Goal: Information Seeking & Learning: Learn about a topic

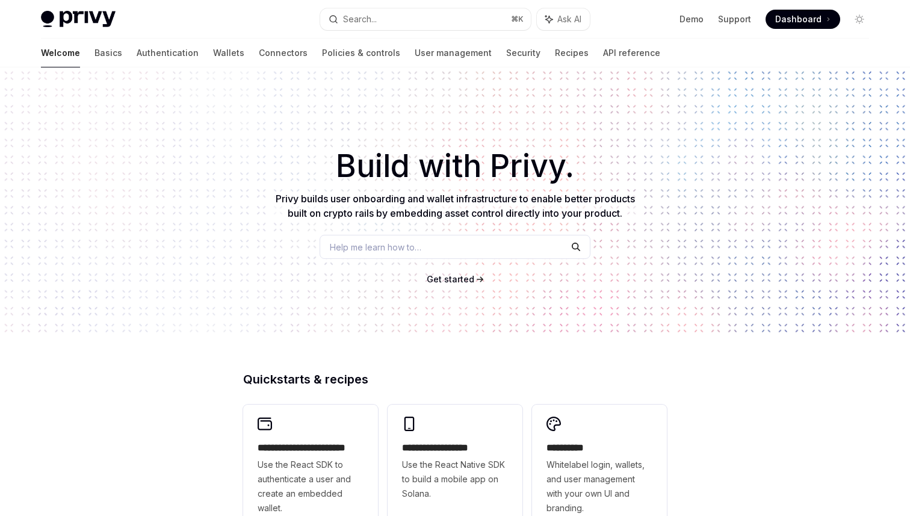
click at [389, 20] on button "Search... ⌘ K" at bounding box center [425, 19] width 211 height 22
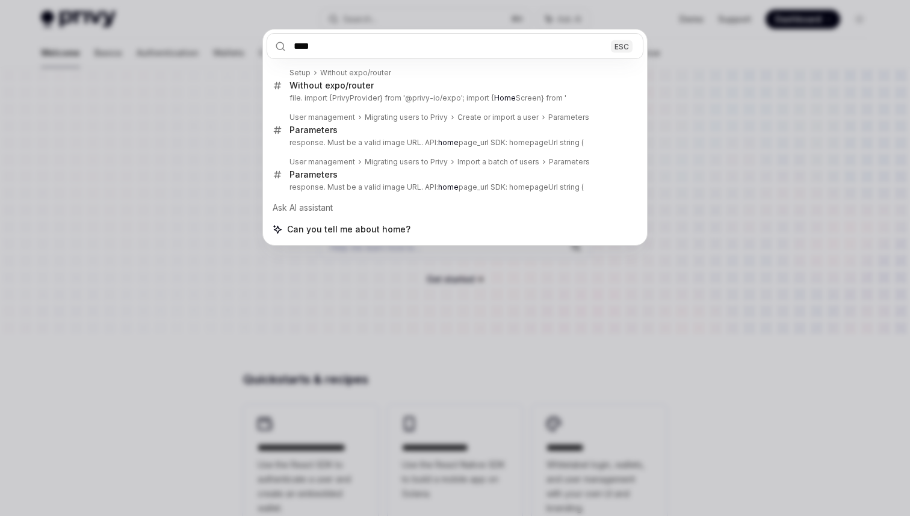
type input "****"
click at [497, 295] on div "**** ESC Setup Without expo/router Without expo/router file. import {PrivyProvi…" at bounding box center [455, 258] width 910 height 516
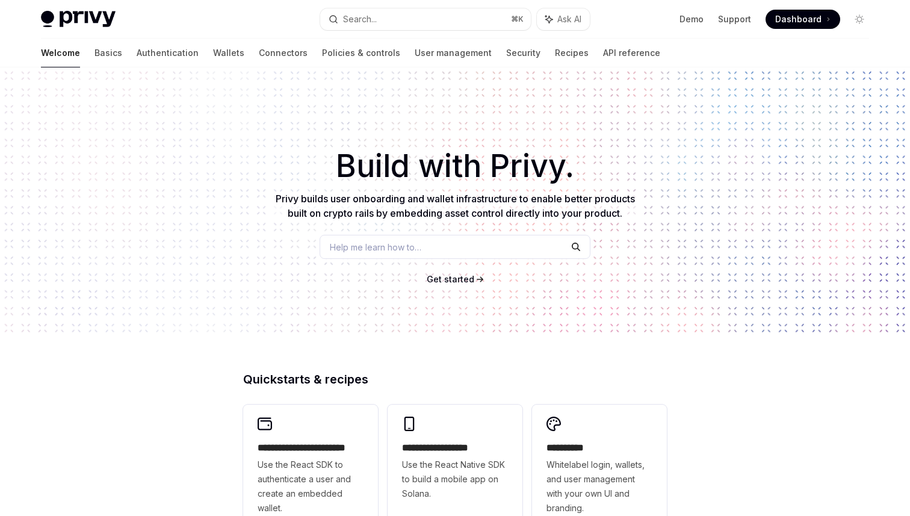
scroll to position [435, 0]
click at [389, 14] on button "Search... ⌘ K" at bounding box center [425, 19] width 211 height 22
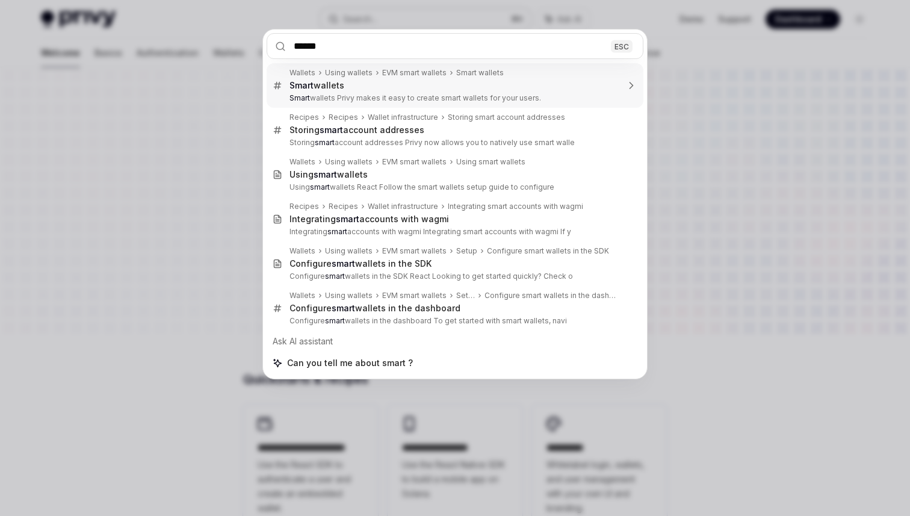
type input "*****"
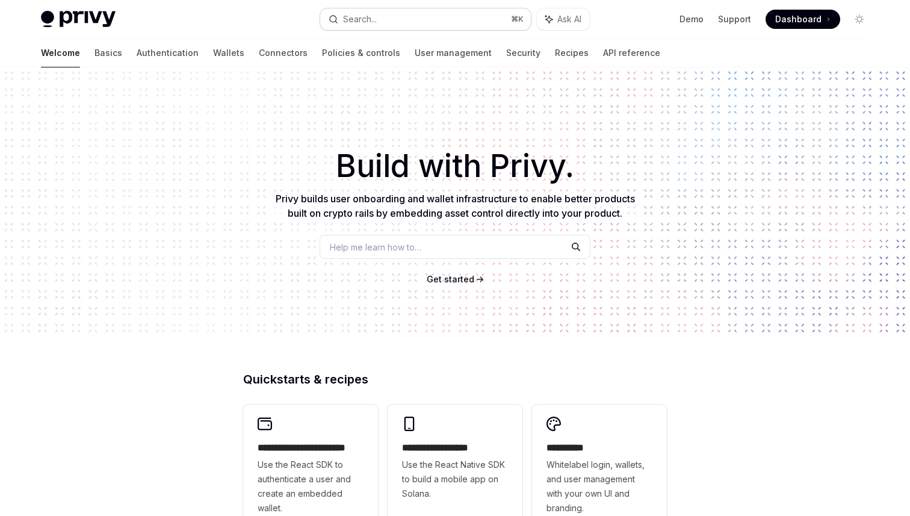
click at [407, 20] on button "Search... ⌘ K" at bounding box center [425, 19] width 211 height 22
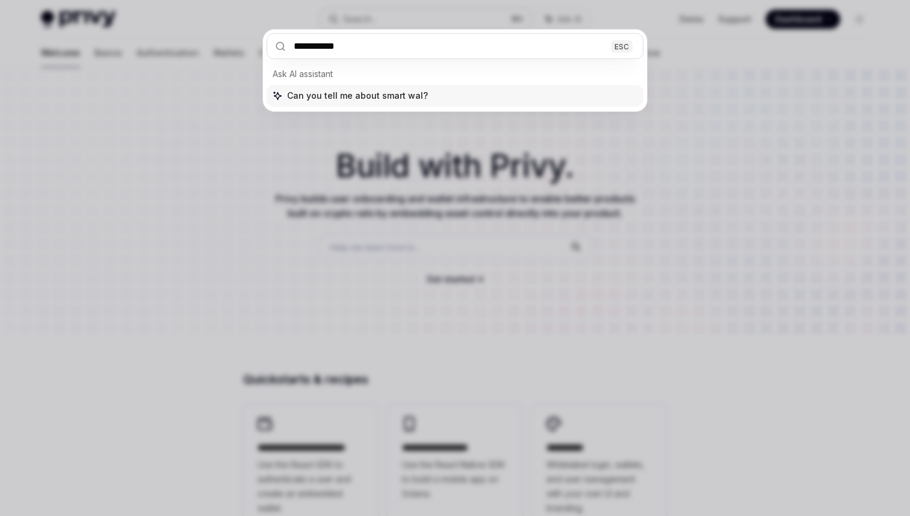
type input "**********"
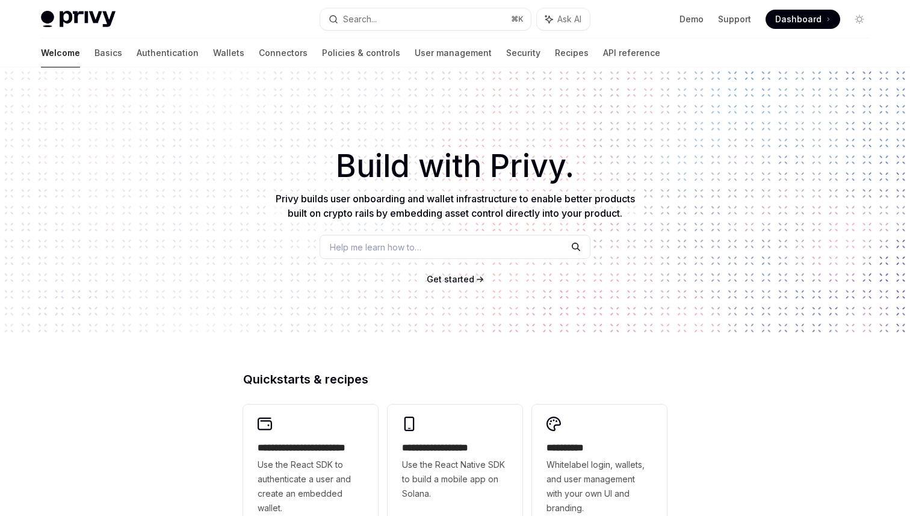
scroll to position [223, 0]
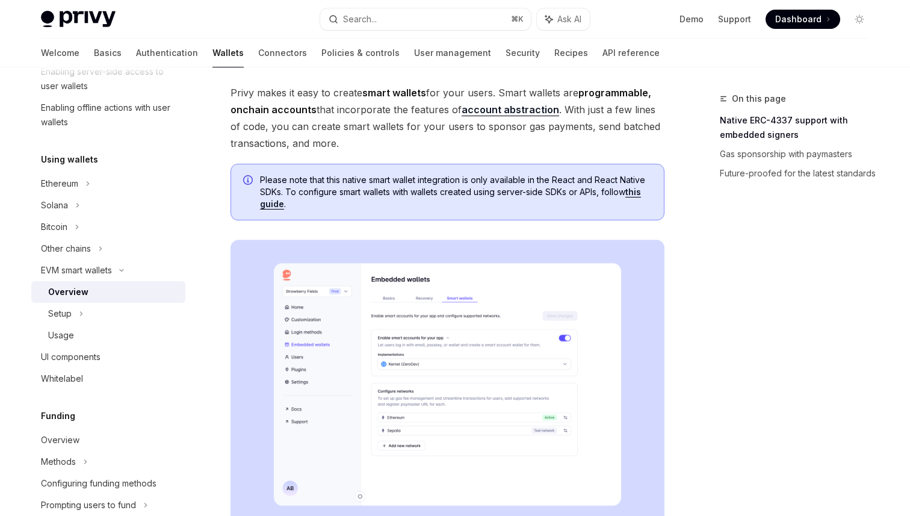
click at [591, 114] on span "Privy makes it easy to create smart wallets for your users. Smart wallets are p…" at bounding box center [447, 117] width 434 height 67
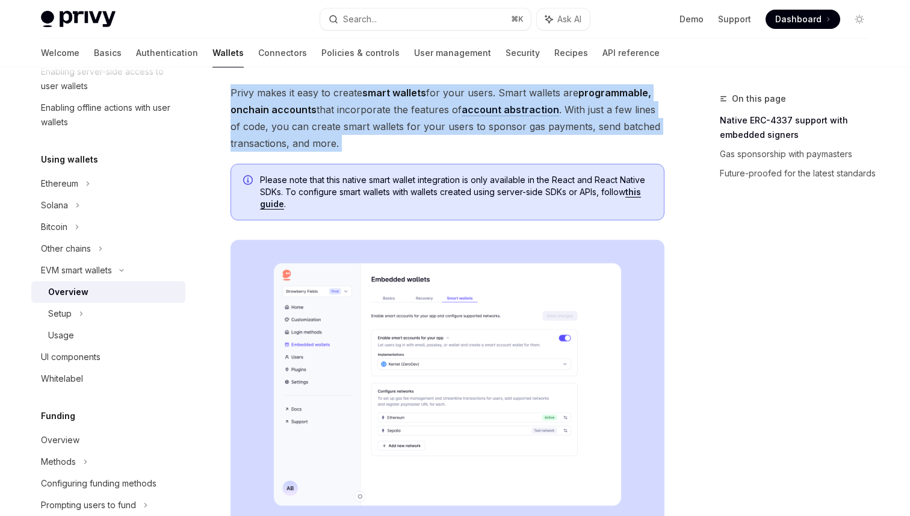
click at [500, 107] on link "account abstraction" at bounding box center [509, 109] width 97 height 13
click at [453, 170] on div "Please note that this native smart wallet integration is only available in the …" at bounding box center [447, 192] width 434 height 57
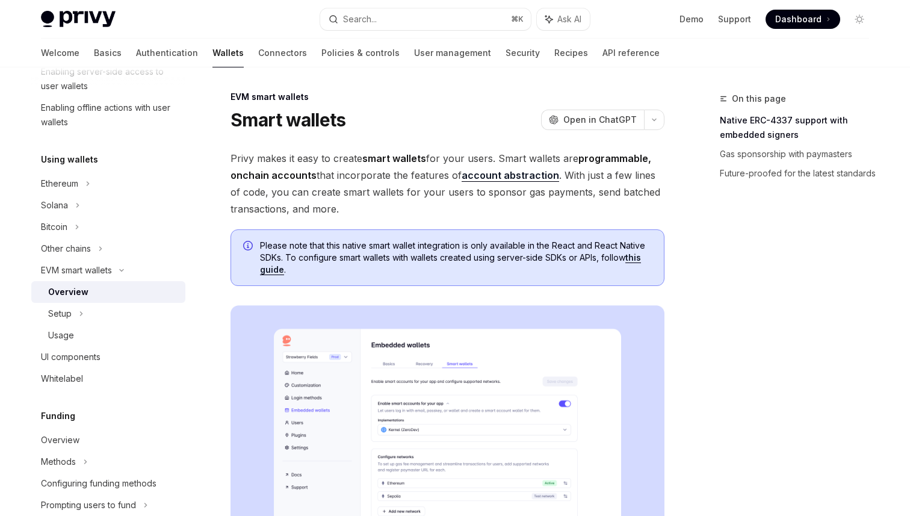
scroll to position [0, 0]
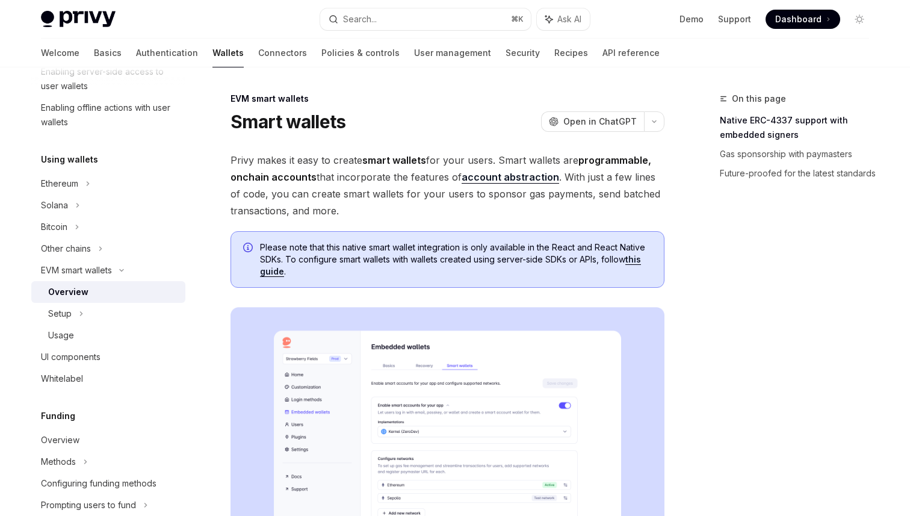
click at [510, 210] on span "Privy makes it easy to create smart wallets for your users. Smart wallets are p…" at bounding box center [447, 185] width 434 height 67
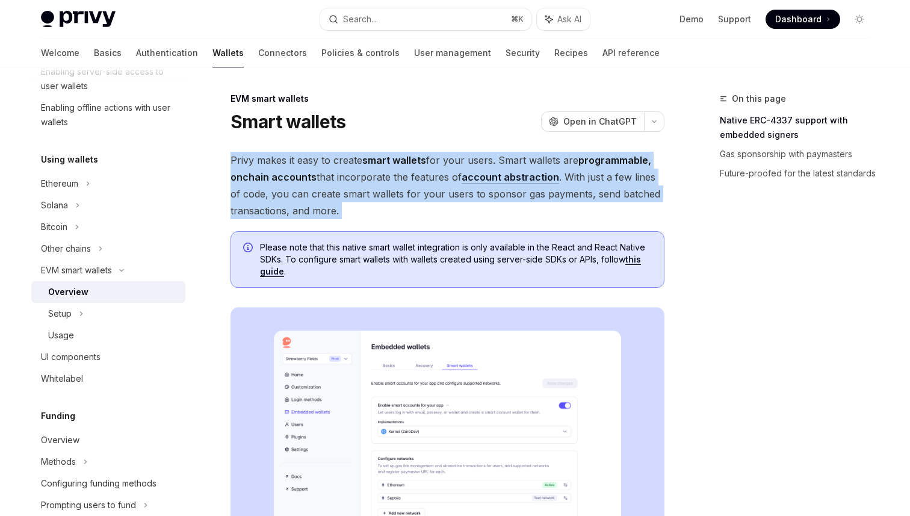
click at [568, 202] on span "Privy makes it easy to create smart wallets for your users. Smart wallets are p…" at bounding box center [447, 185] width 434 height 67
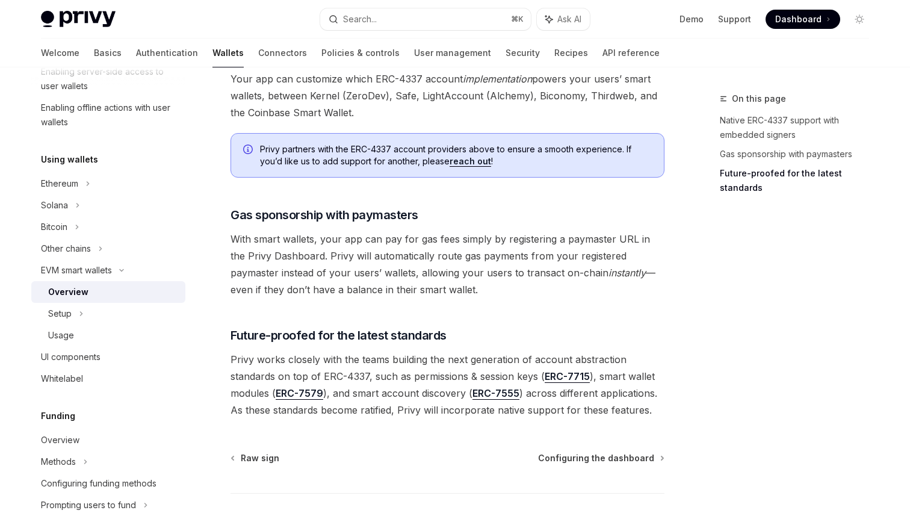
scroll to position [928, 0]
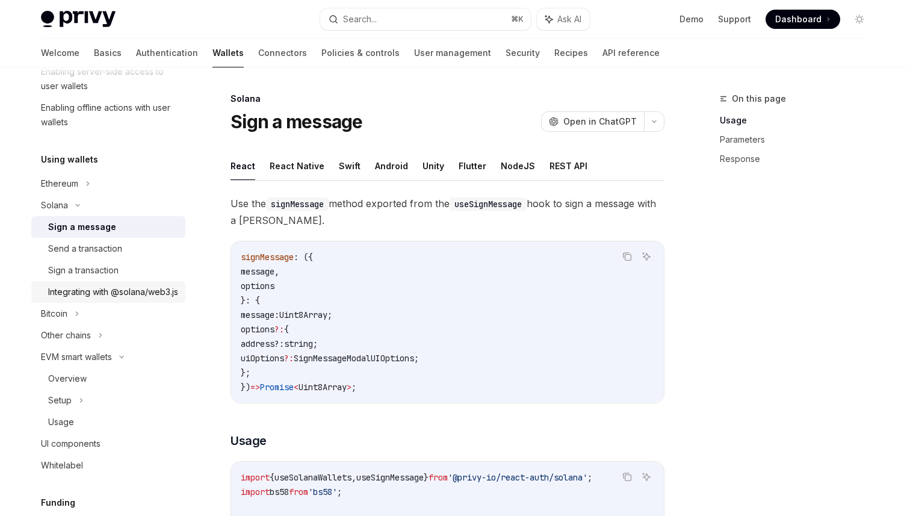
click at [127, 287] on div "Integrating with @solana/web3.js" at bounding box center [113, 292] width 130 height 14
click at [135, 299] on div "Integrating with @solana/web3.js" at bounding box center [113, 292] width 130 height 14
click at [75, 298] on div "Integrating with @solana/web3.js" at bounding box center [113, 292] width 130 height 14
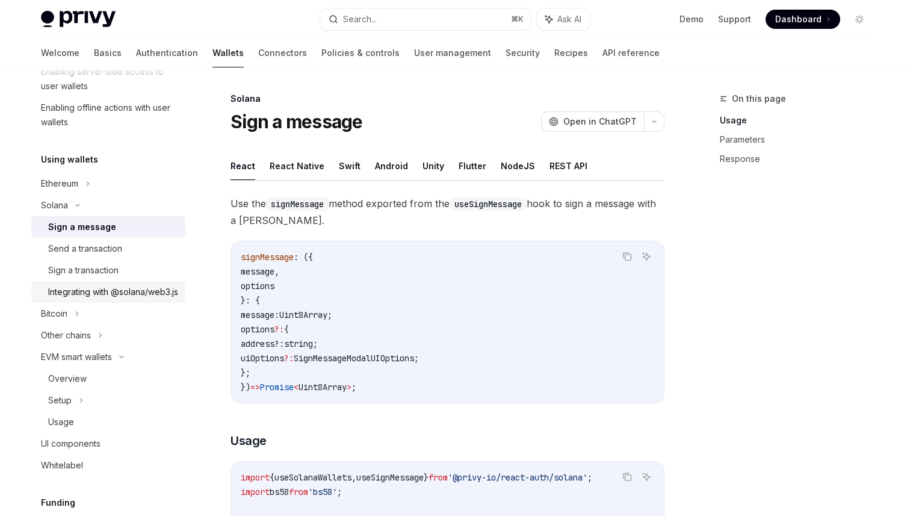
click at [75, 298] on div "Integrating with @solana/web3.js" at bounding box center [113, 292] width 130 height 14
click at [75, 282] on link "Integrating with @solana/web3.js" at bounding box center [108, 292] width 154 height 22
click at [91, 259] on link "Sign a transaction" at bounding box center [108, 270] width 154 height 22
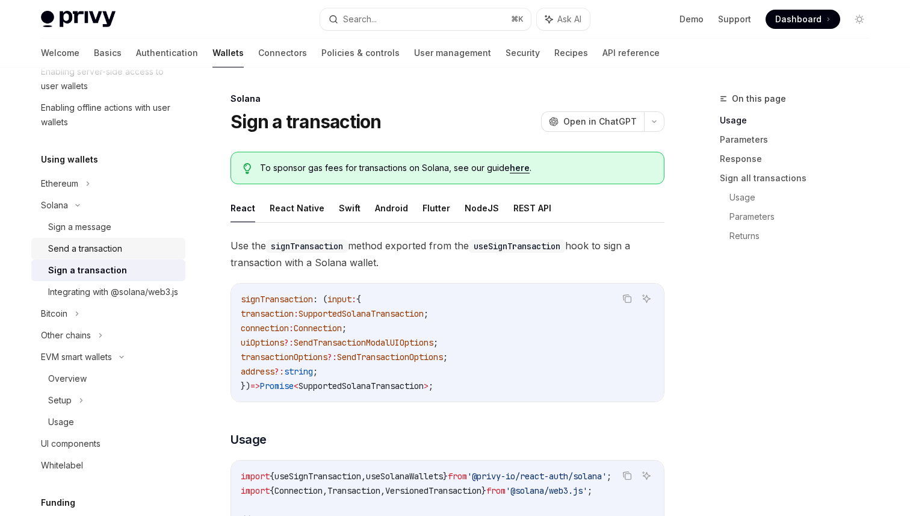
click at [97, 256] on link "Send a transaction" at bounding box center [108, 249] width 154 height 22
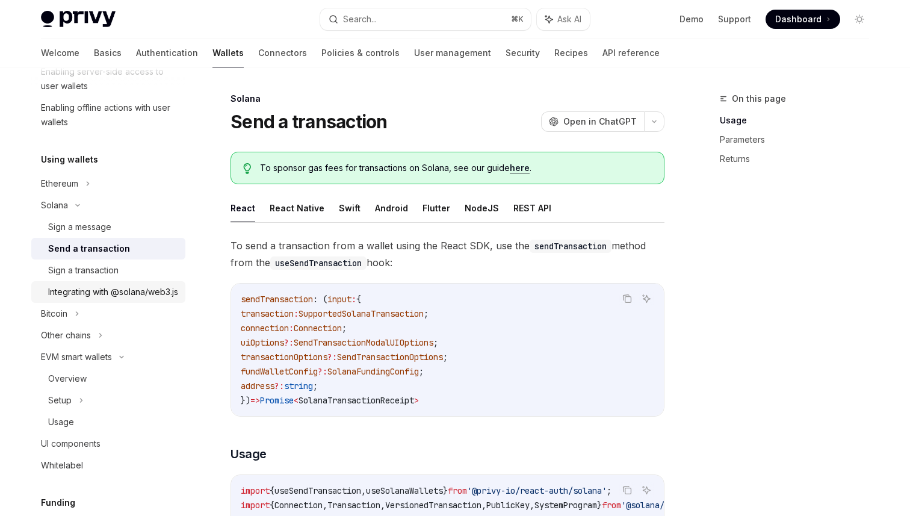
click at [107, 286] on div "Integrating with @solana/web3.js" at bounding box center [113, 292] width 130 height 14
click at [107, 285] on div "Integrating with @solana/web3.js" at bounding box center [113, 292] width 130 height 14
click at [107, 263] on div "Sign a transaction" at bounding box center [83, 270] width 70 height 14
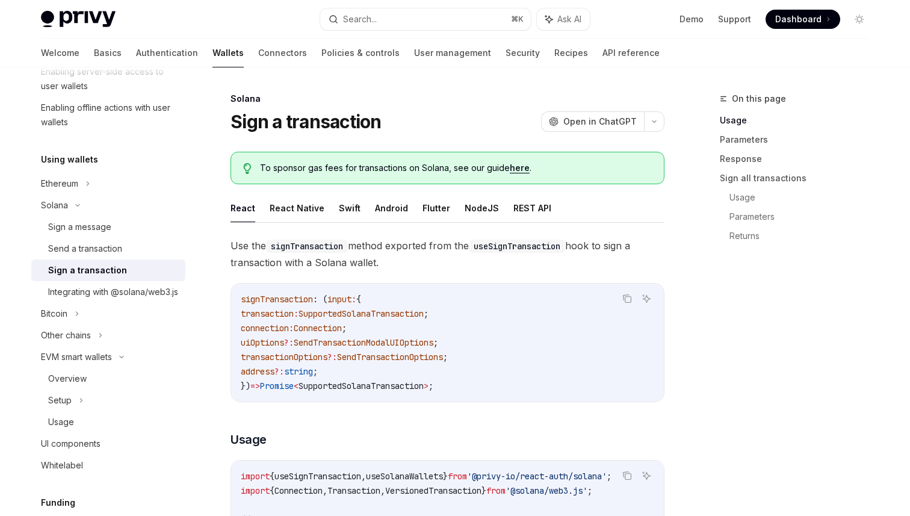
click at [145, 268] on div "Sign a transaction" at bounding box center [113, 270] width 130 height 14
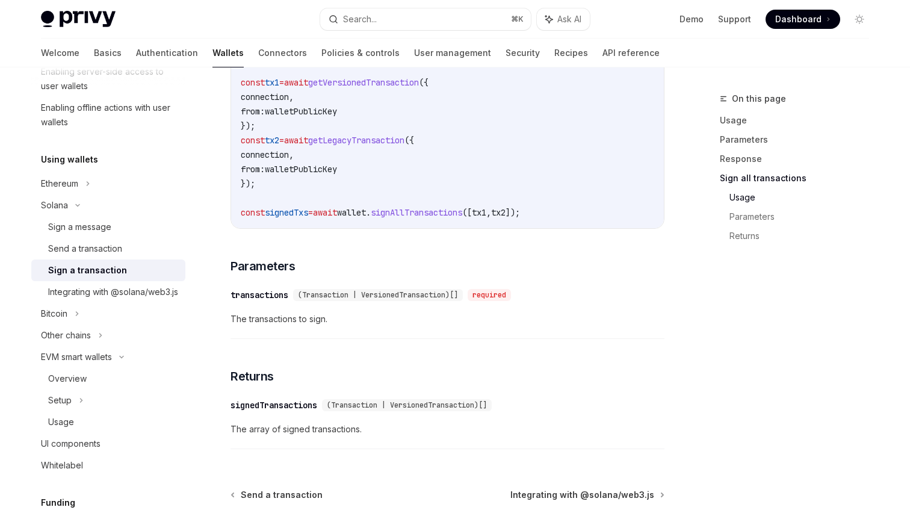
scroll to position [1879, 0]
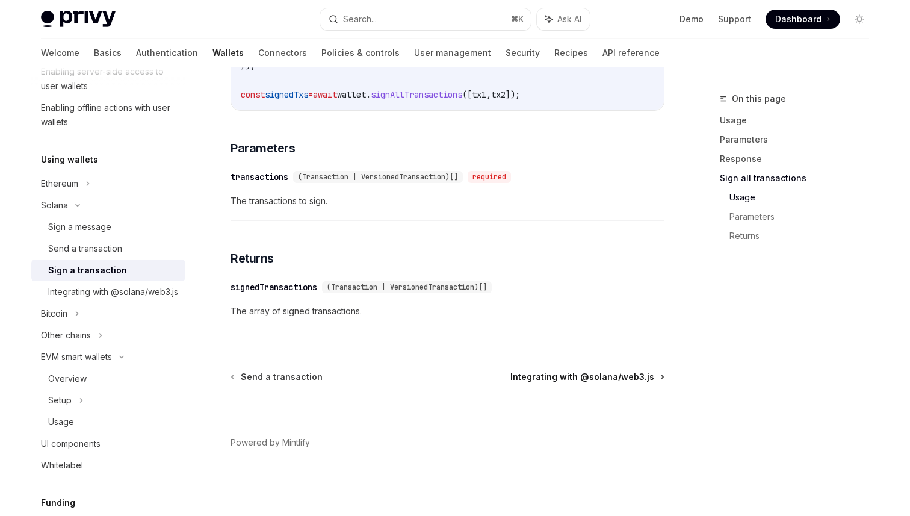
click at [538, 379] on span "Integrating with @solana/web3.js" at bounding box center [582, 377] width 144 height 12
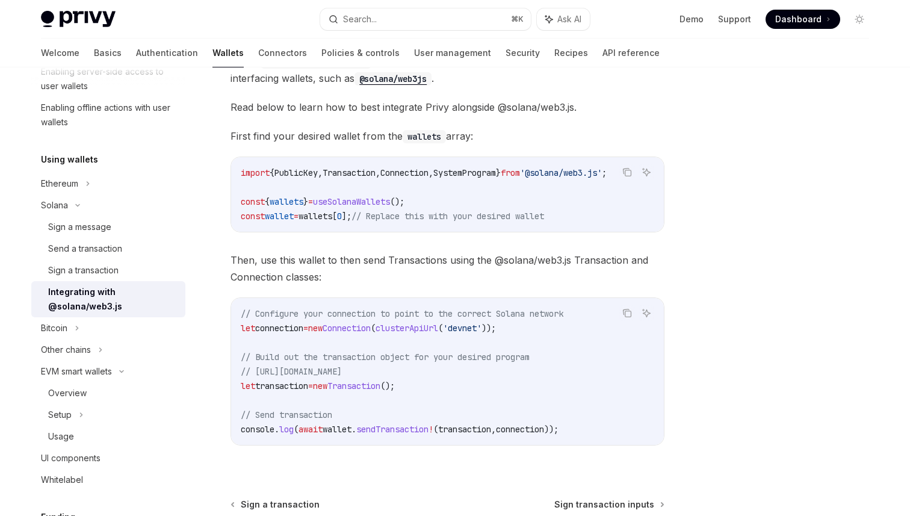
scroll to position [160, 0]
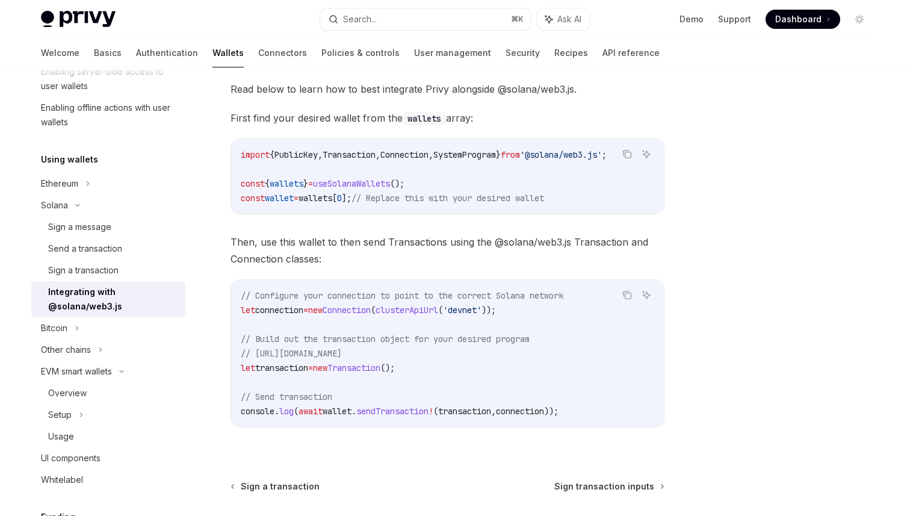
click at [508, 253] on span "Then, use this wallet to then send Transactions using the @solana/web3.js Trans…" at bounding box center [447, 250] width 434 height 34
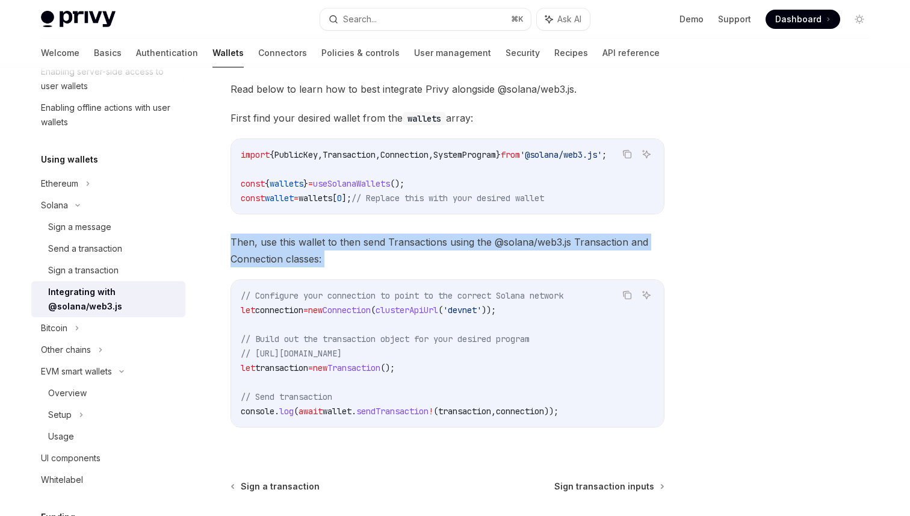
click at [508, 253] on span "Then, use this wallet to then send Transactions using the @solana/web3.js Trans…" at bounding box center [447, 250] width 434 height 34
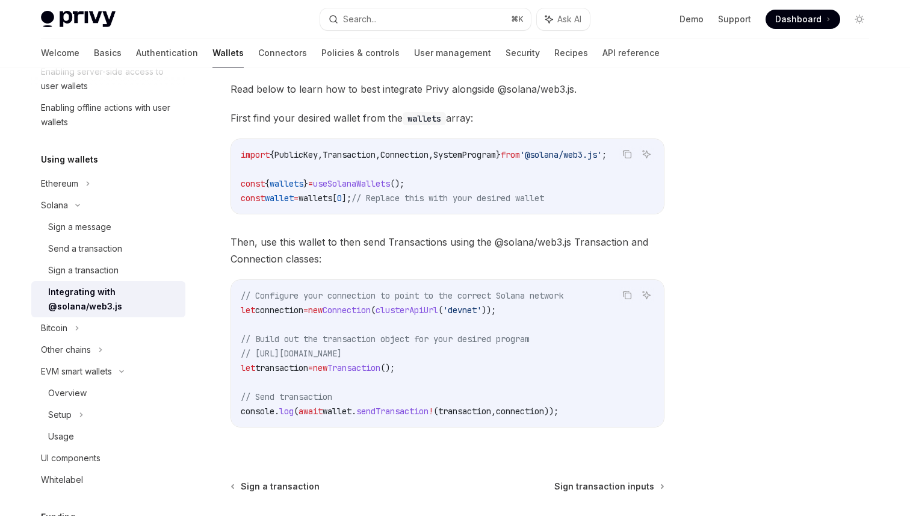
click at [508, 253] on span "Then, use this wallet to then send Transactions using the @solana/web3.js Trans…" at bounding box center [447, 250] width 434 height 34
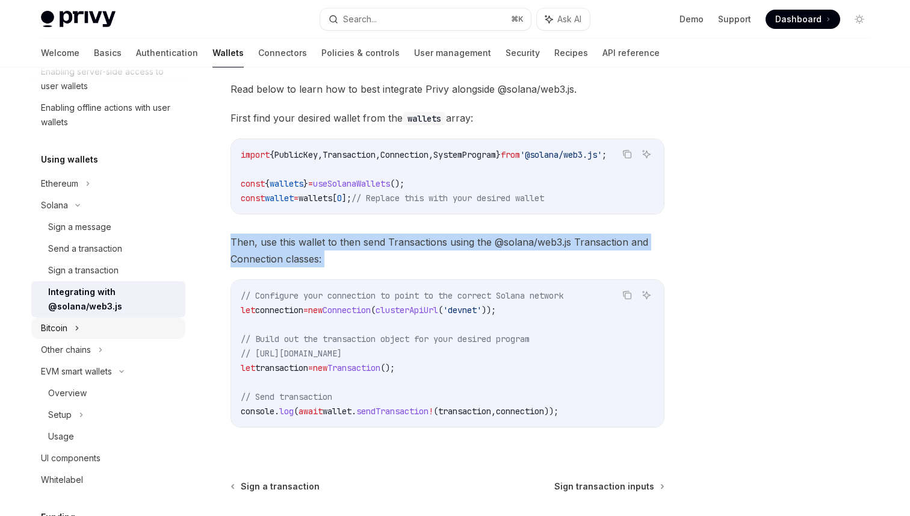
click at [79, 330] on icon at bounding box center [77, 328] width 5 height 14
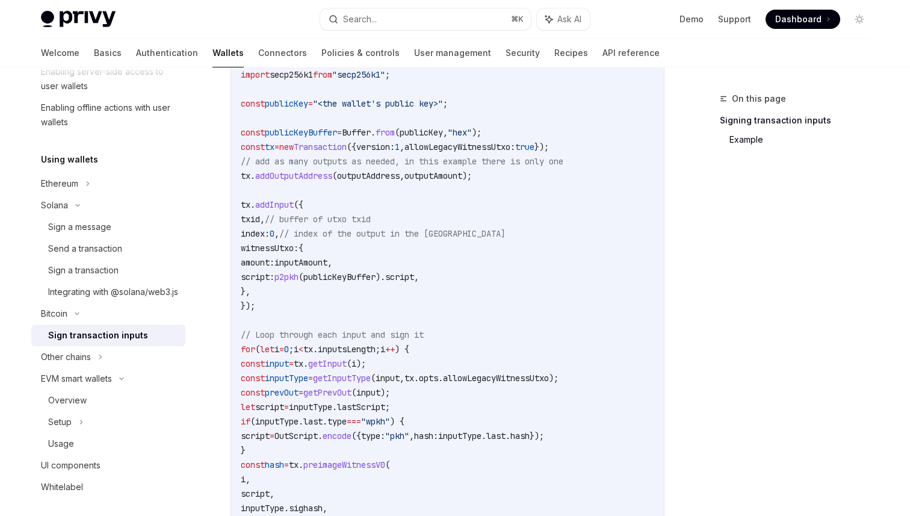
scroll to position [428, 0]
click at [93, 295] on div "Integrating with @solana/web3.js" at bounding box center [113, 292] width 130 height 14
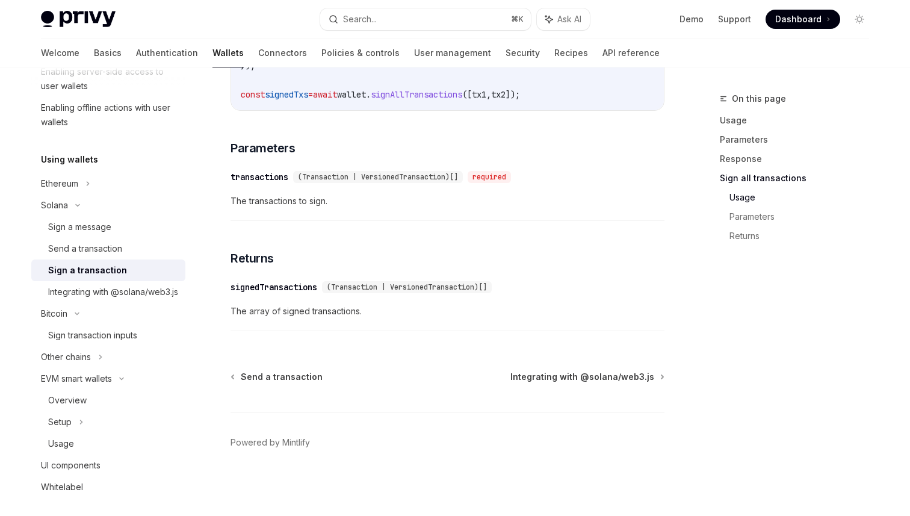
scroll to position [1879, 0]
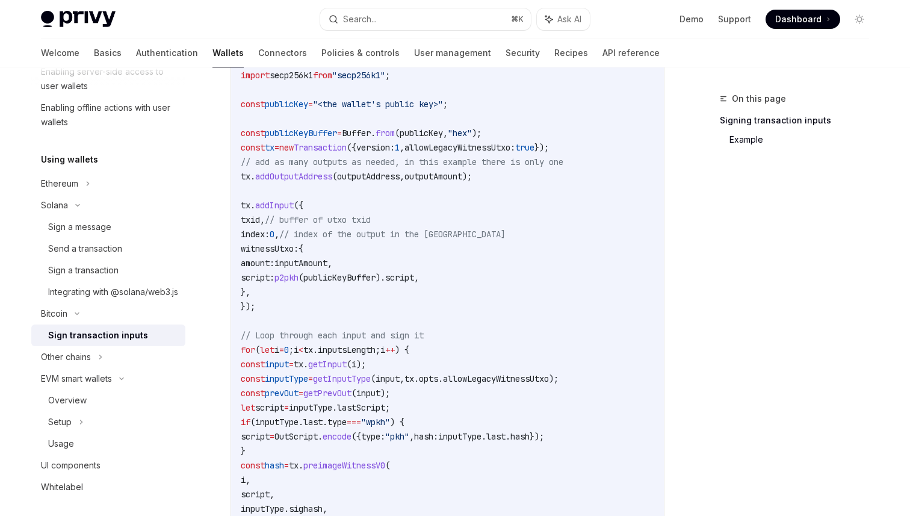
scroll to position [428, 0]
click at [93, 129] on link "Enabling offline actions with user wallets" at bounding box center [108, 115] width 154 height 36
type textarea "*"
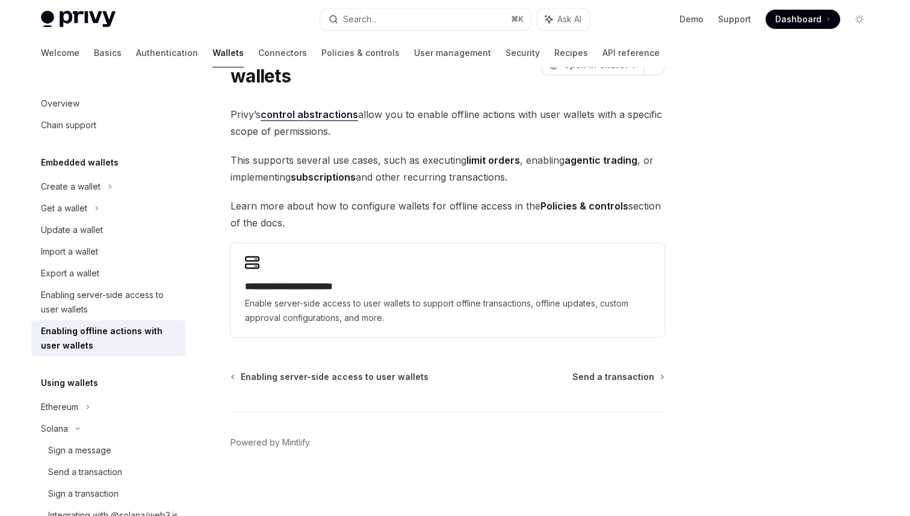
click at [88, 156] on h5 "Embedded wallets" at bounding box center [80, 162] width 78 height 14
click at [95, 177] on div "Create a wallet" at bounding box center [108, 187] width 154 height 22
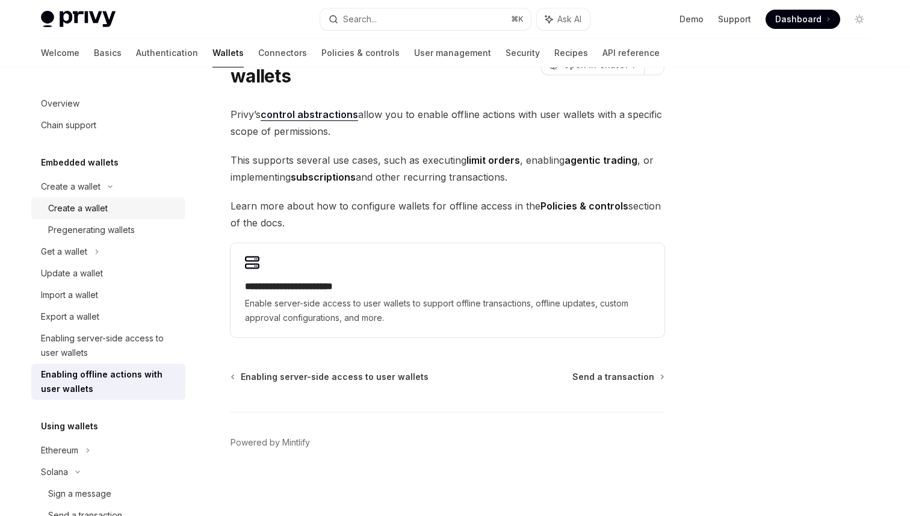
click at [72, 203] on div "Create a wallet" at bounding box center [78, 208] width 60 height 14
click at [186, 241] on div "Overview Chain support Embedded wallets Create a wallet Create a wallet Pregene…" at bounding box center [117, 291] width 173 height 448
click at [78, 247] on div "Get a wallet" at bounding box center [64, 251] width 46 height 14
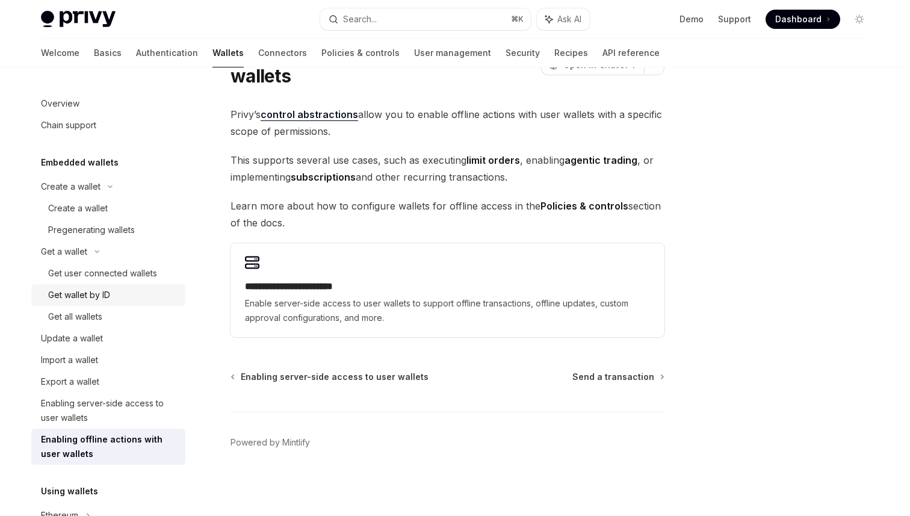
click at [103, 292] on div "Get wallet by ID" at bounding box center [79, 295] width 62 height 14
click at [110, 280] on link "Get user connected wallets" at bounding box center [108, 273] width 154 height 22
click at [129, 273] on div "Get user connected wallets" at bounding box center [102, 273] width 109 height 14
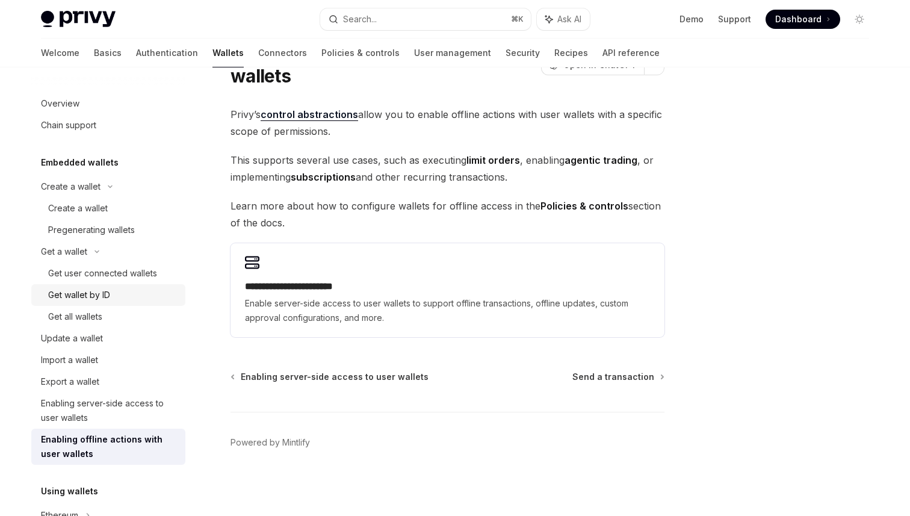
click at [126, 303] on link "Get wallet by ID" at bounding box center [108, 295] width 154 height 22
click at [134, 321] on div "Get all wallets" at bounding box center [113, 316] width 130 height 14
click at [139, 334] on div "Update a wallet" at bounding box center [109, 338] width 137 height 14
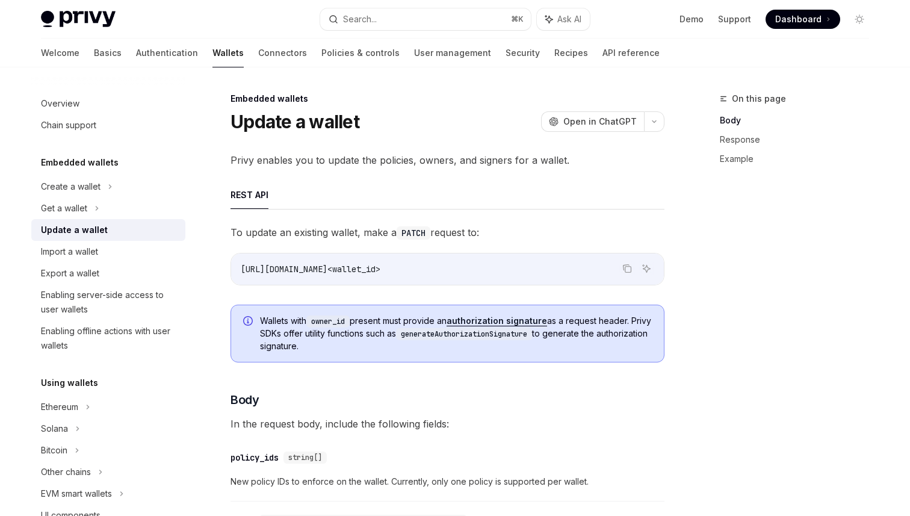
click at [119, 244] on div "Import a wallet" at bounding box center [109, 251] width 137 height 14
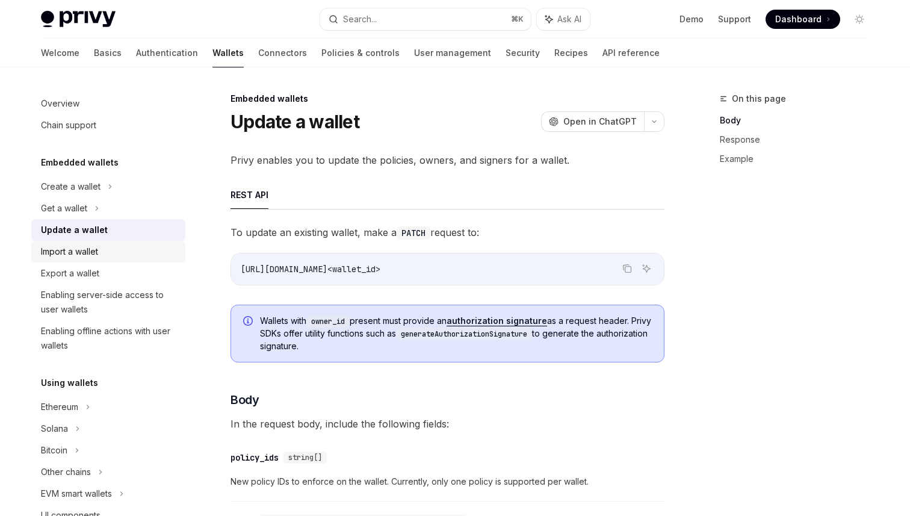
click at [119, 244] on div "Import a wallet" at bounding box center [109, 251] width 137 height 14
click at [126, 255] on div "Import a wallet" at bounding box center [109, 251] width 137 height 14
click at [126, 289] on div "Enabling server-side access to user wallets" at bounding box center [109, 302] width 137 height 29
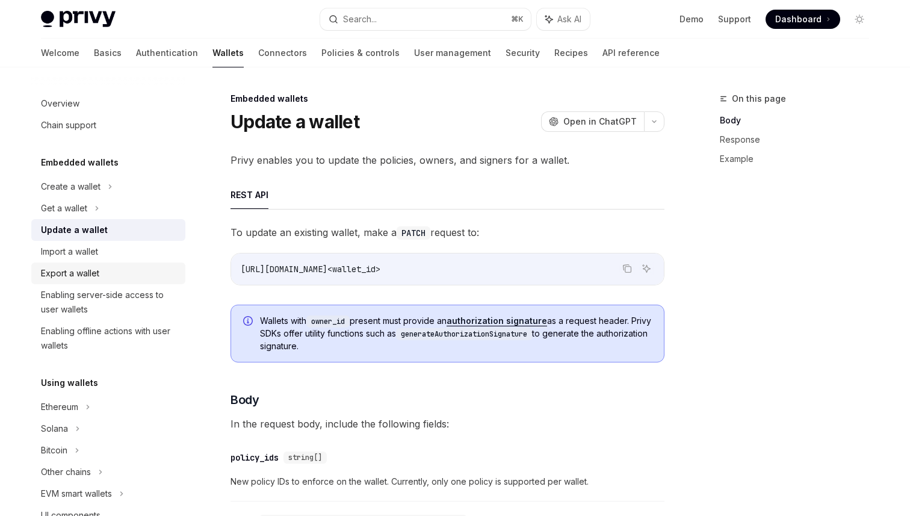
click at [111, 265] on link "Export a wallet" at bounding box center [108, 273] width 154 height 22
click at [121, 349] on div "Enabling offline actions with user wallets" at bounding box center [109, 338] width 137 height 29
click at [103, 298] on div "Enabling server-side access to user wallets" at bounding box center [109, 302] width 137 height 29
click at [103, 199] on div "Get a wallet" at bounding box center [108, 208] width 154 height 22
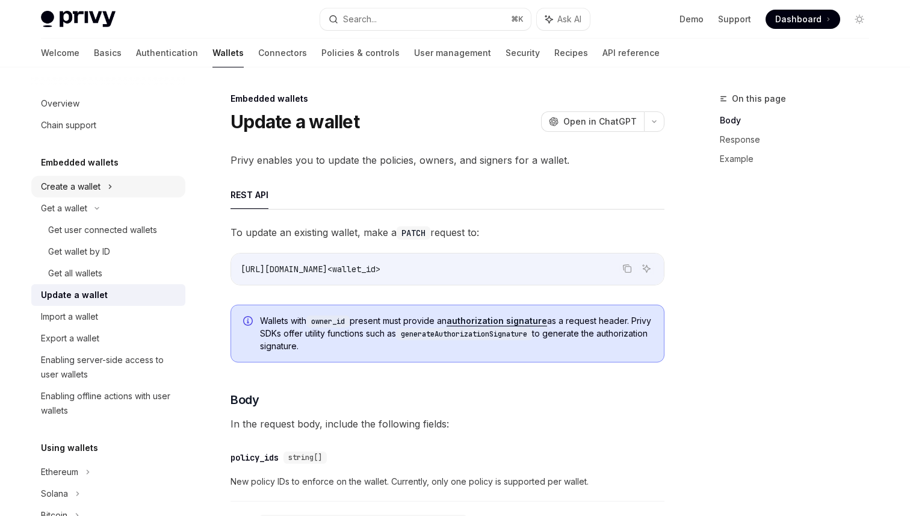
click at [90, 185] on div "Create a wallet" at bounding box center [71, 186] width 60 height 14
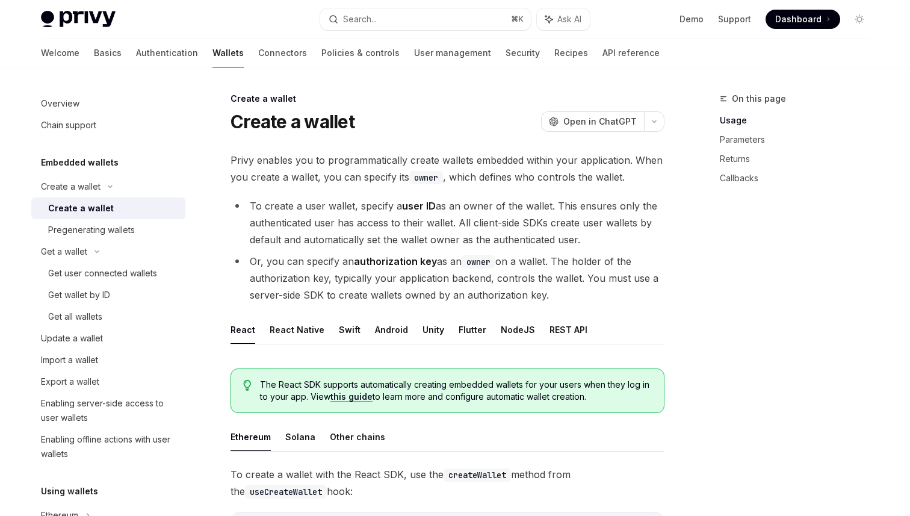
click at [100, 208] on div "Create a wallet" at bounding box center [81, 208] width 66 height 14
click at [120, 233] on div "Pregenerating wallets" at bounding box center [91, 230] width 87 height 14
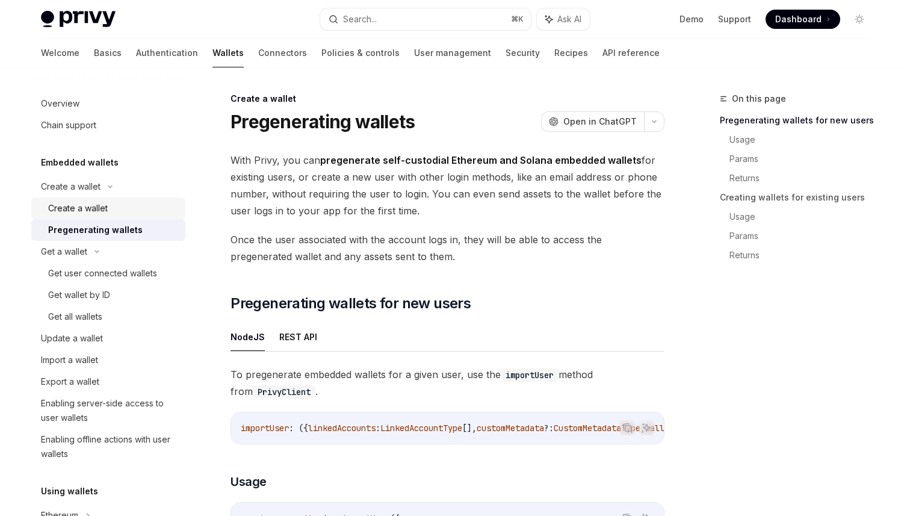
click at [149, 205] on div "Create a wallet" at bounding box center [113, 208] width 130 height 14
type textarea "*"
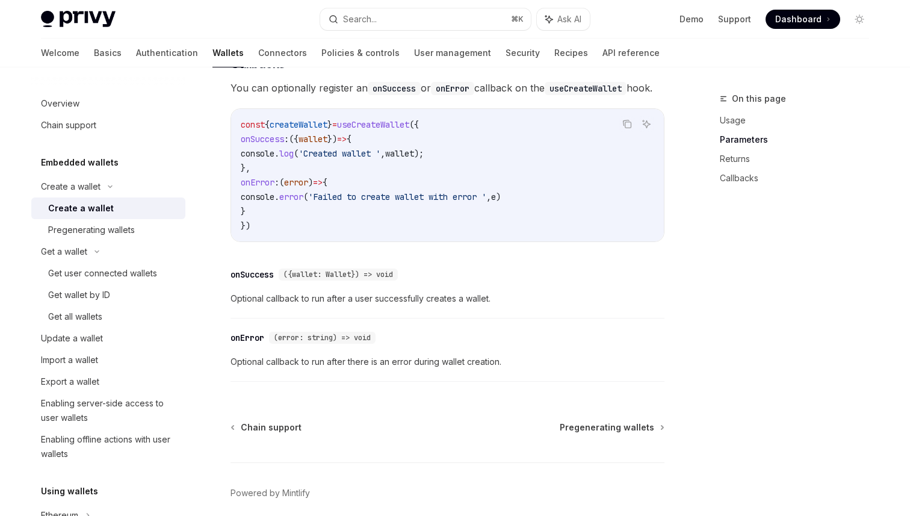
scroll to position [924, 0]
